Goal: Contribute content: Contribute content

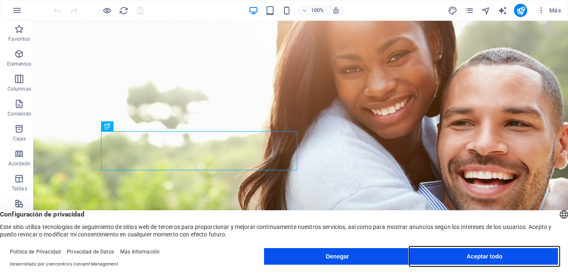
drag, startPoint x: 485, startPoint y: 257, endPoint x: 451, endPoint y: 236, distance: 39.5
click at [485, 257] on font "Aceptar todo" at bounding box center [485, 256] width 36 height 7
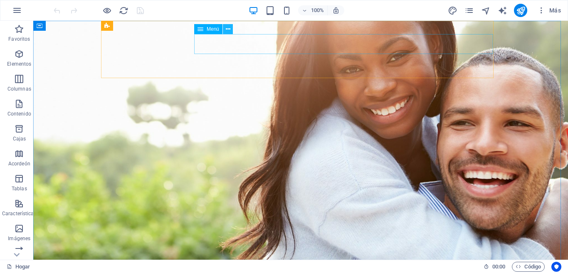
click at [226, 29] on icon at bounding box center [228, 29] width 5 height 9
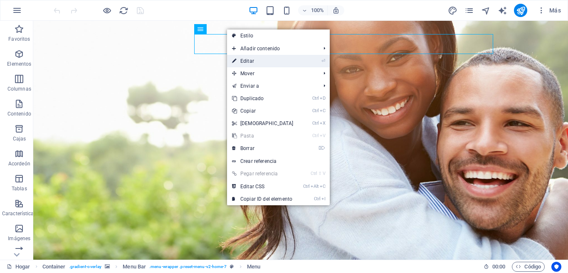
click at [250, 59] on font "Editar" at bounding box center [247, 61] width 14 height 6
select select
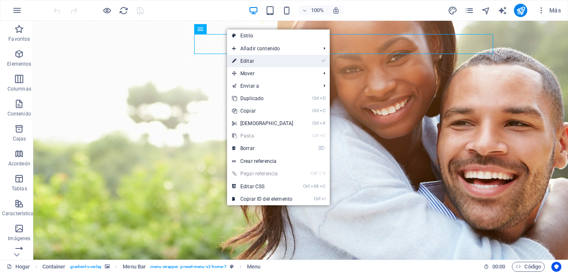
select select
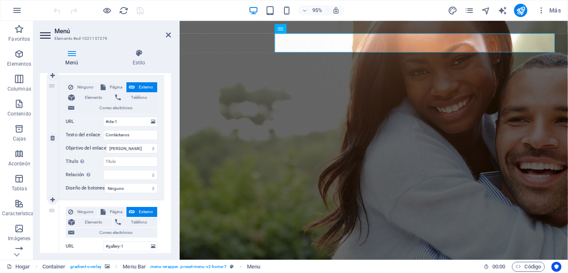
scroll to position [559, 0]
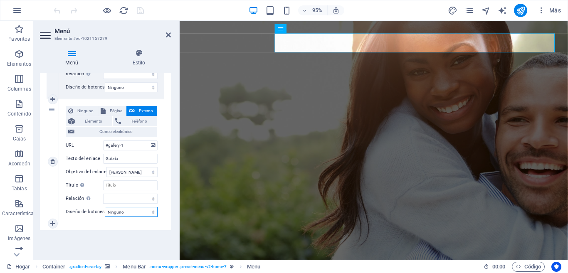
click at [144, 211] on select "Ninguno Por defecto Primario Secundario" at bounding box center [131, 212] width 53 height 10
click at [142, 213] on select "Ninguno Por defecto Primario Secundario" at bounding box center [131, 212] width 53 height 10
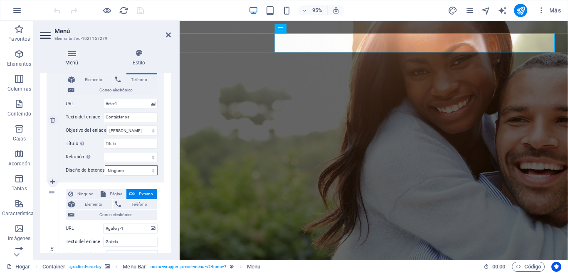
click at [138, 170] on select "Ninguno Por defecto Primario Secundario" at bounding box center [131, 171] width 53 height 10
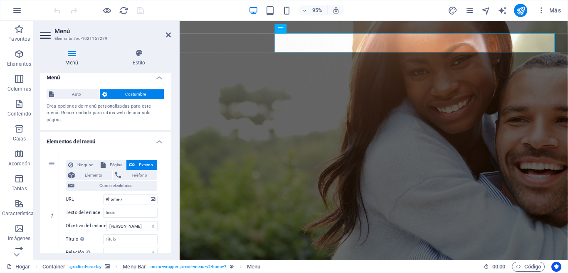
scroll to position [0, 0]
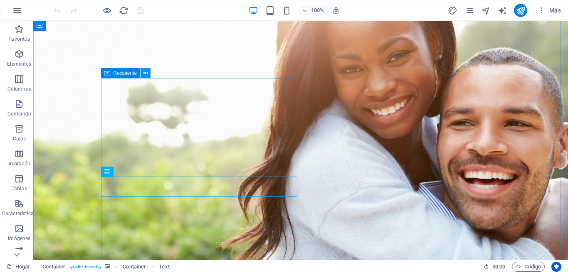
click at [144, 72] on icon at bounding box center [146, 73] width 5 height 9
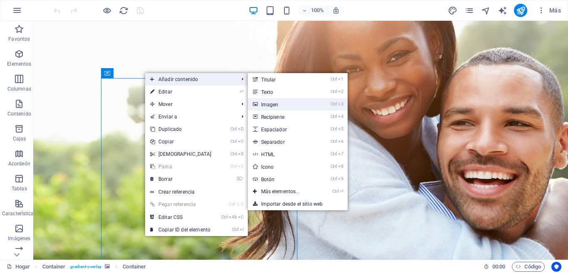
click at [275, 104] on font "Imagen" at bounding box center [269, 105] width 17 height 6
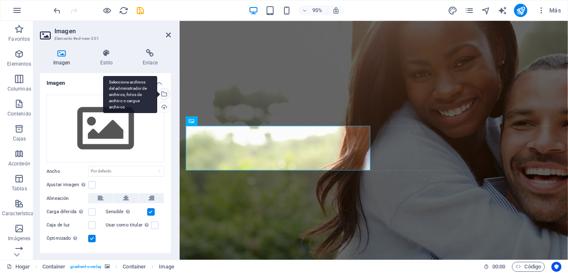
click at [163, 95] on div "Seleccione archivos del administrador de archivos, fotos de archivo o cargue ar…" at bounding box center [163, 95] width 12 height 12
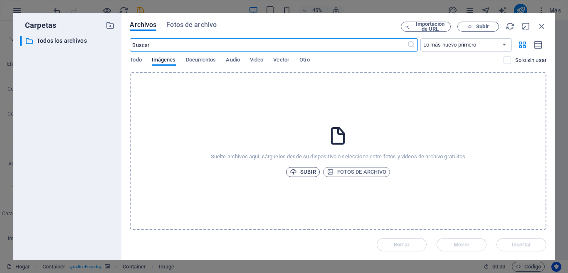
click at [306, 171] on font "Subir" at bounding box center [307, 172] width 15 height 6
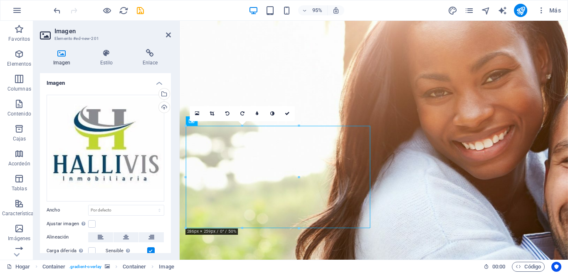
drag, startPoint x: 270, startPoint y: 182, endPoint x: 309, endPoint y: 184, distance: 39.1
drag, startPoint x: 268, startPoint y: 185, endPoint x: 324, endPoint y: 183, distance: 55.3
click at [401, 196] on figure at bounding box center [384, 208] width 409 height 374
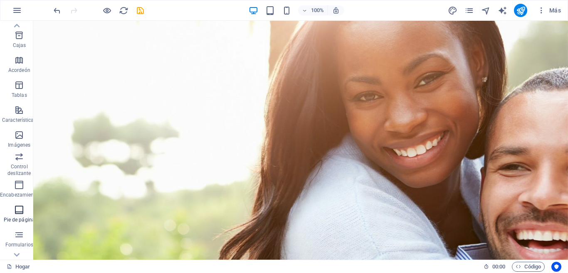
scroll to position [52, 0]
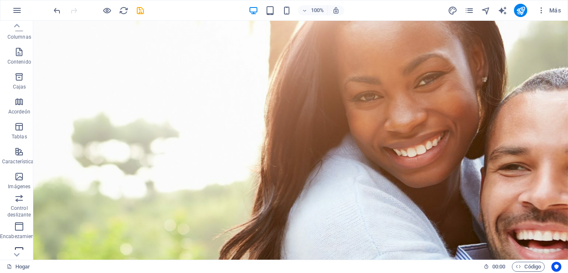
click at [20, 179] on icon "button" at bounding box center [19, 177] width 10 height 10
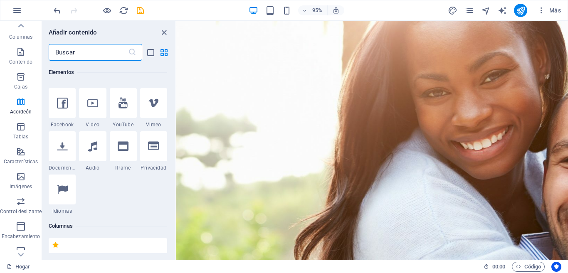
scroll to position [0, 0]
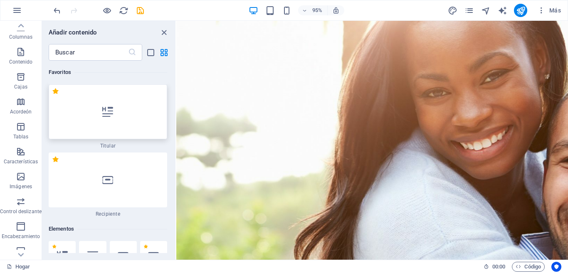
click at [130, 112] on div at bounding box center [108, 111] width 119 height 55
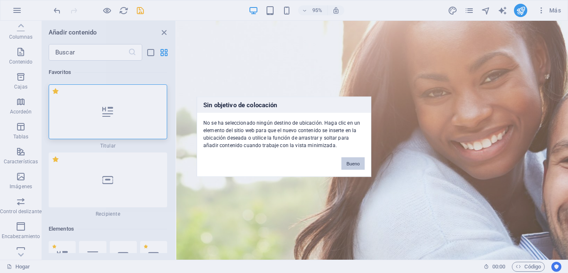
click at [351, 165] on font "Bueno" at bounding box center [352, 163] width 13 height 5
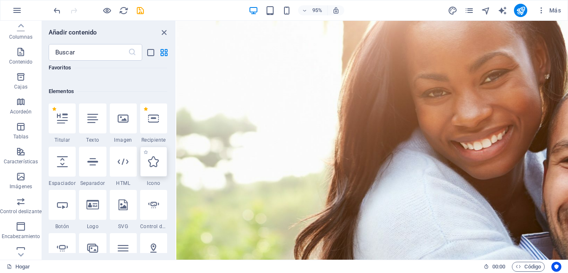
scroll to position [125, 0]
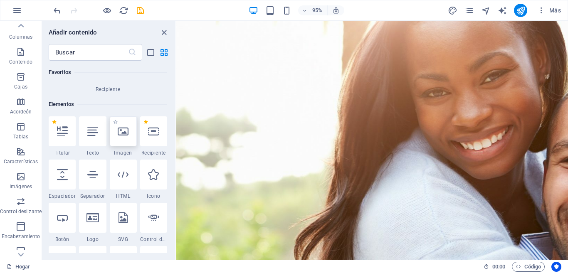
click at [124, 138] on div at bounding box center [123, 131] width 27 height 30
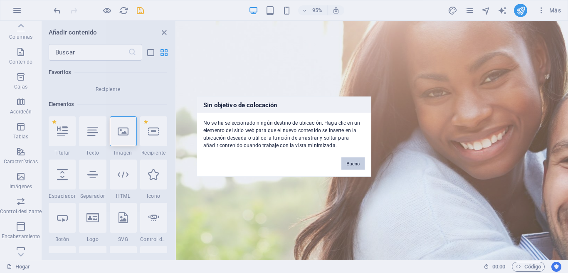
click at [353, 164] on font "Bueno" at bounding box center [352, 163] width 13 height 5
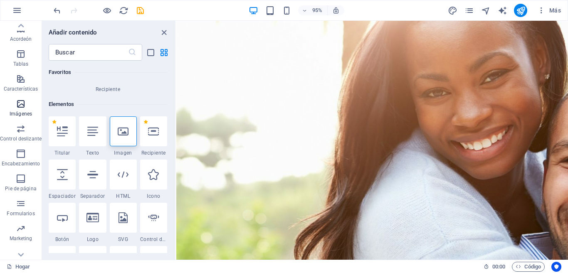
click at [22, 111] on font "Imágenes" at bounding box center [21, 114] width 22 height 6
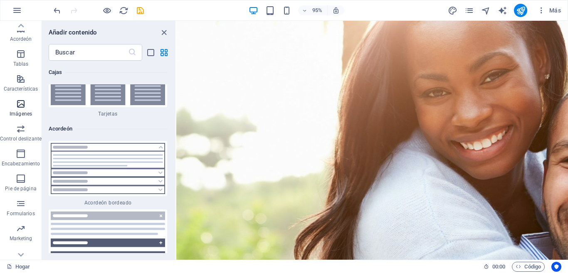
scroll to position [8246, 0]
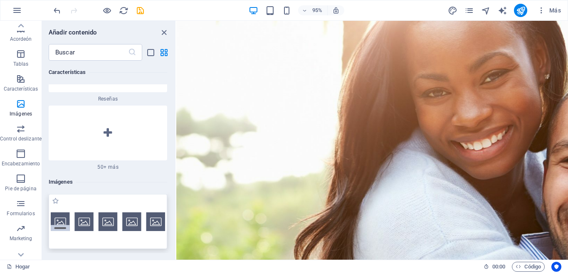
click at [58, 213] on img at bounding box center [108, 222] width 114 height 19
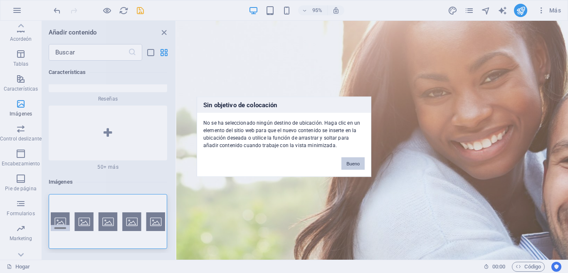
click at [350, 162] on font "Bueno" at bounding box center [352, 163] width 13 height 5
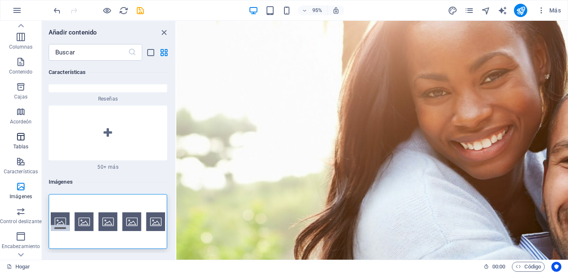
scroll to position [42, 0]
click at [22, 64] on icon "button" at bounding box center [21, 62] width 10 height 10
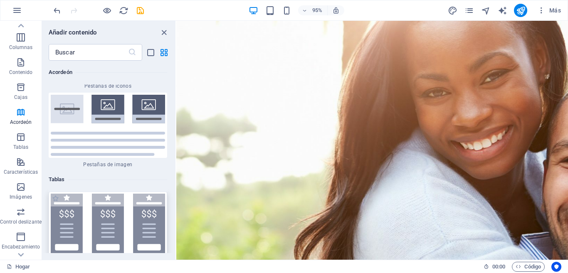
scroll to position [5614, 0]
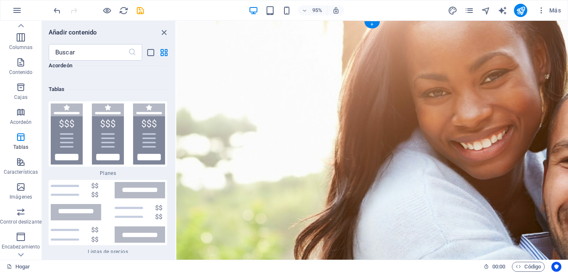
drag, startPoint x: 349, startPoint y: 147, endPoint x: 350, endPoint y: 177, distance: 29.5
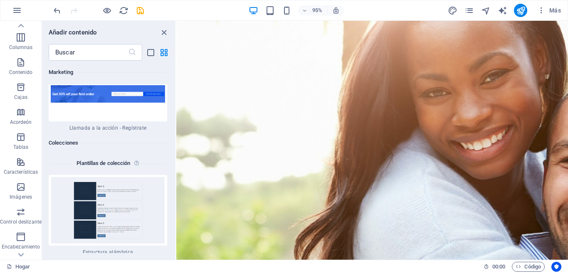
scroll to position [15366, 0]
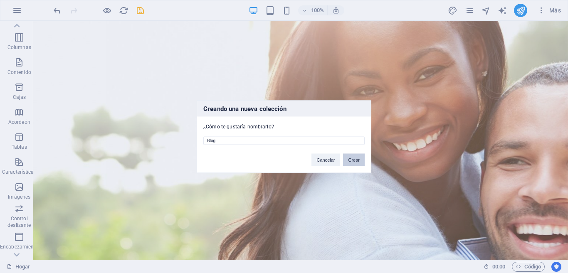
click at [353, 158] on font "Crear" at bounding box center [354, 159] width 12 height 5
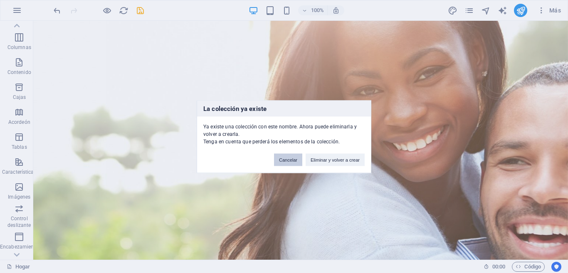
click at [287, 157] on font "Cancelar" at bounding box center [288, 159] width 18 height 5
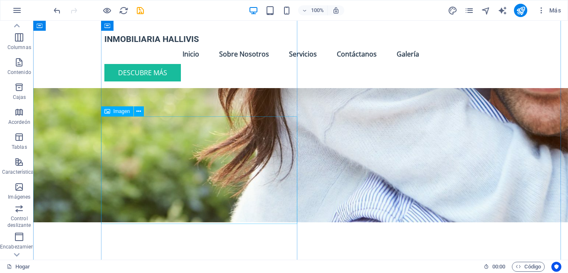
scroll to position [0, 0]
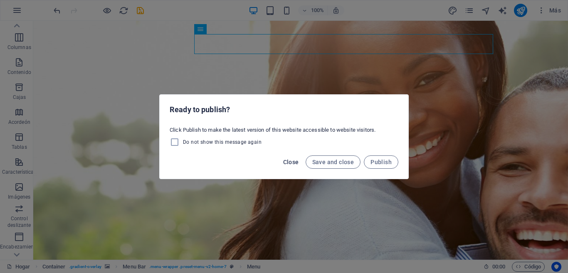
click at [292, 161] on span "Close" at bounding box center [291, 162] width 16 height 7
